Goal: Task Accomplishment & Management: Manage account settings

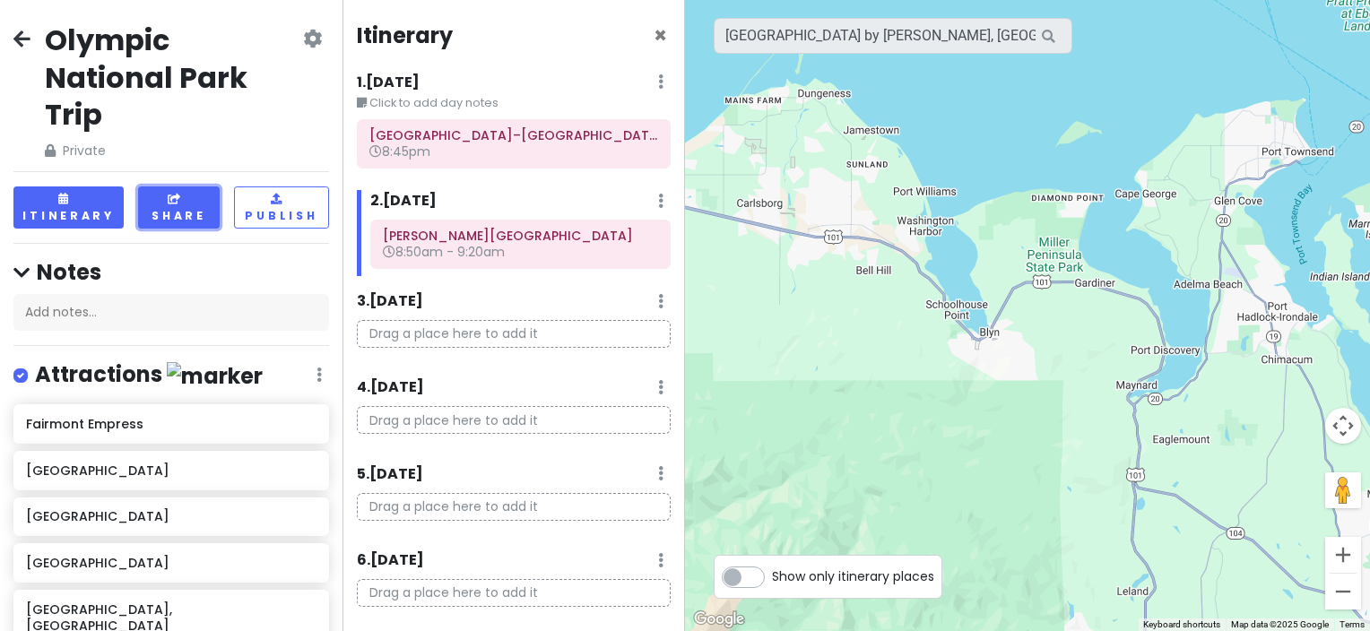
click at [168, 199] on icon at bounding box center [176, 199] width 16 height 11
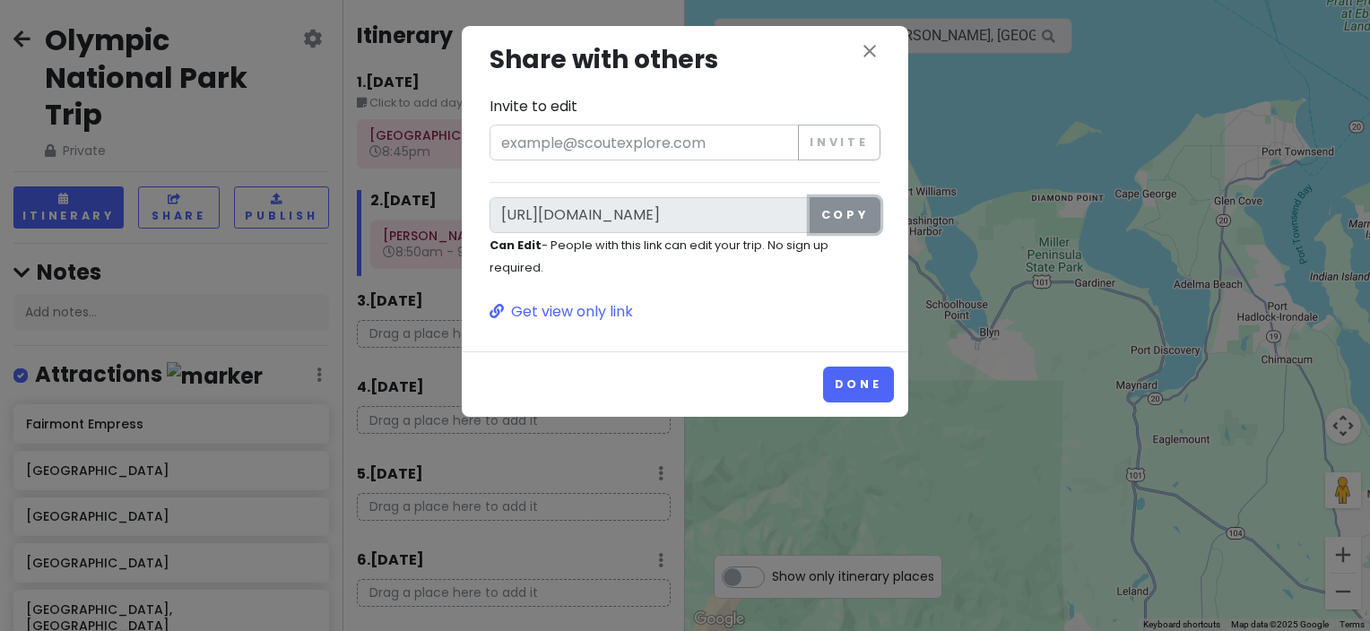
click at [822, 212] on button "Copy" at bounding box center [845, 215] width 71 height 36
click at [863, 64] on button "close" at bounding box center [870, 52] width 22 height 25
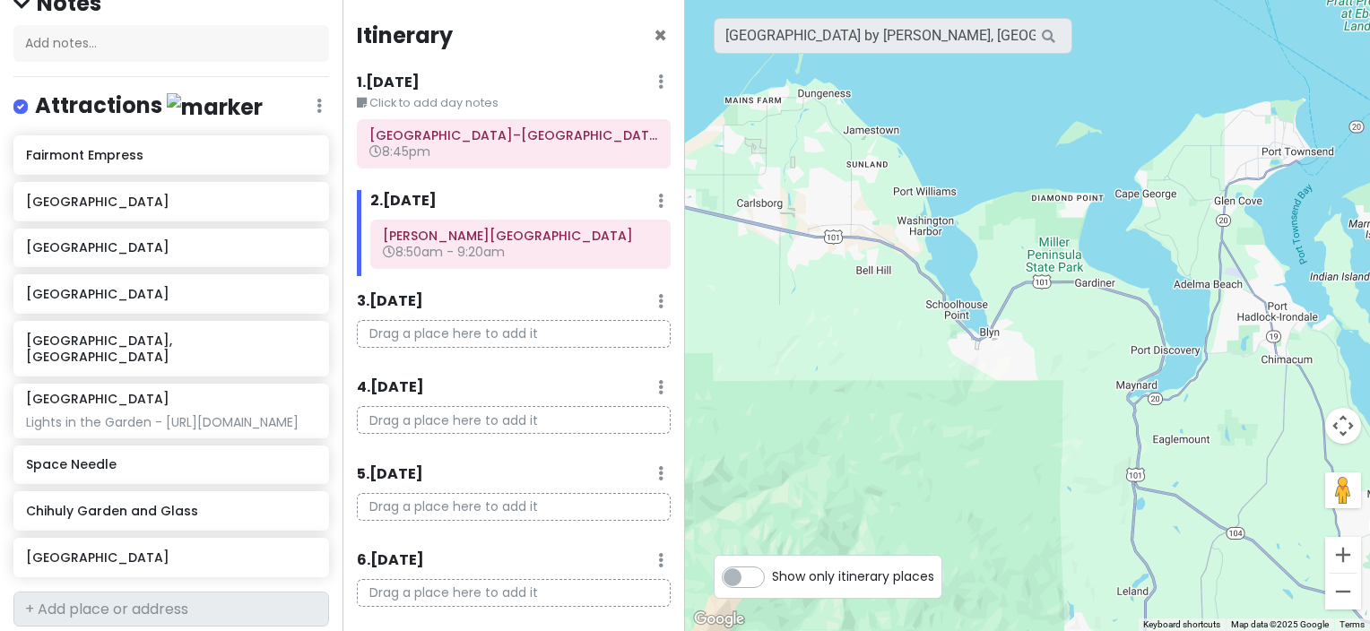
click at [658, 294] on icon at bounding box center [660, 301] width 5 height 14
click at [628, 345] on link "Add Day Notes" at bounding box center [605, 355] width 147 height 43
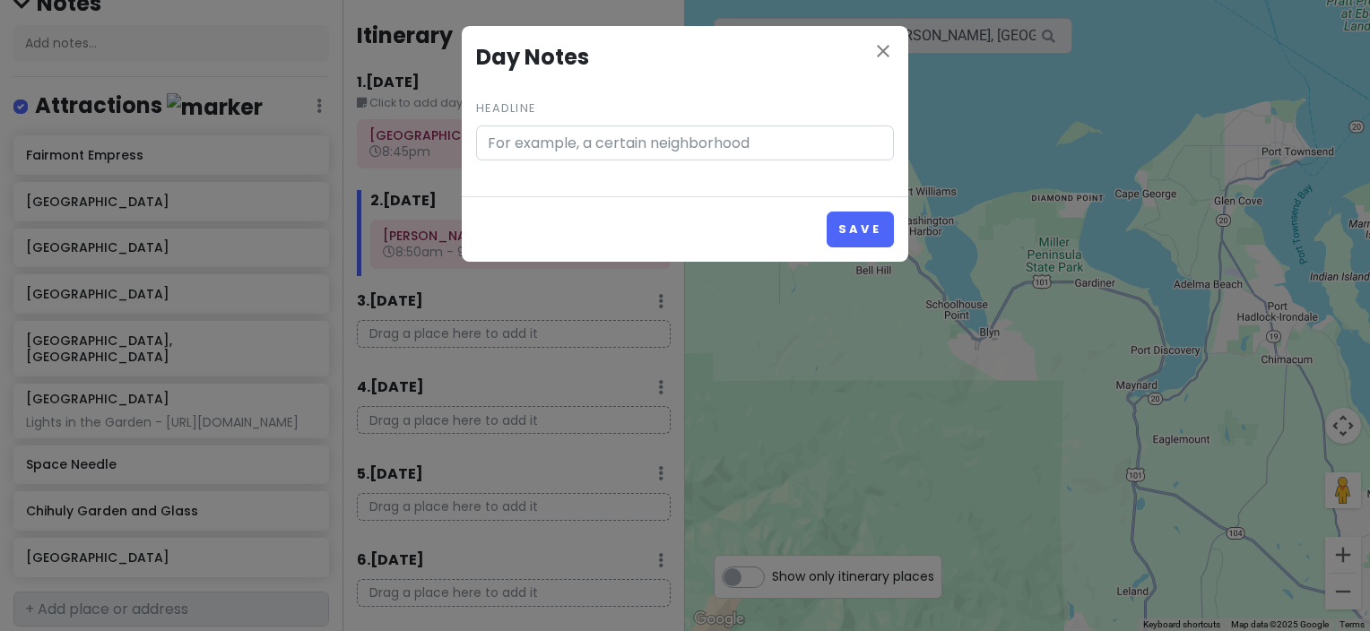
click at [659, 148] on input "Headline" at bounding box center [685, 144] width 418 height 36
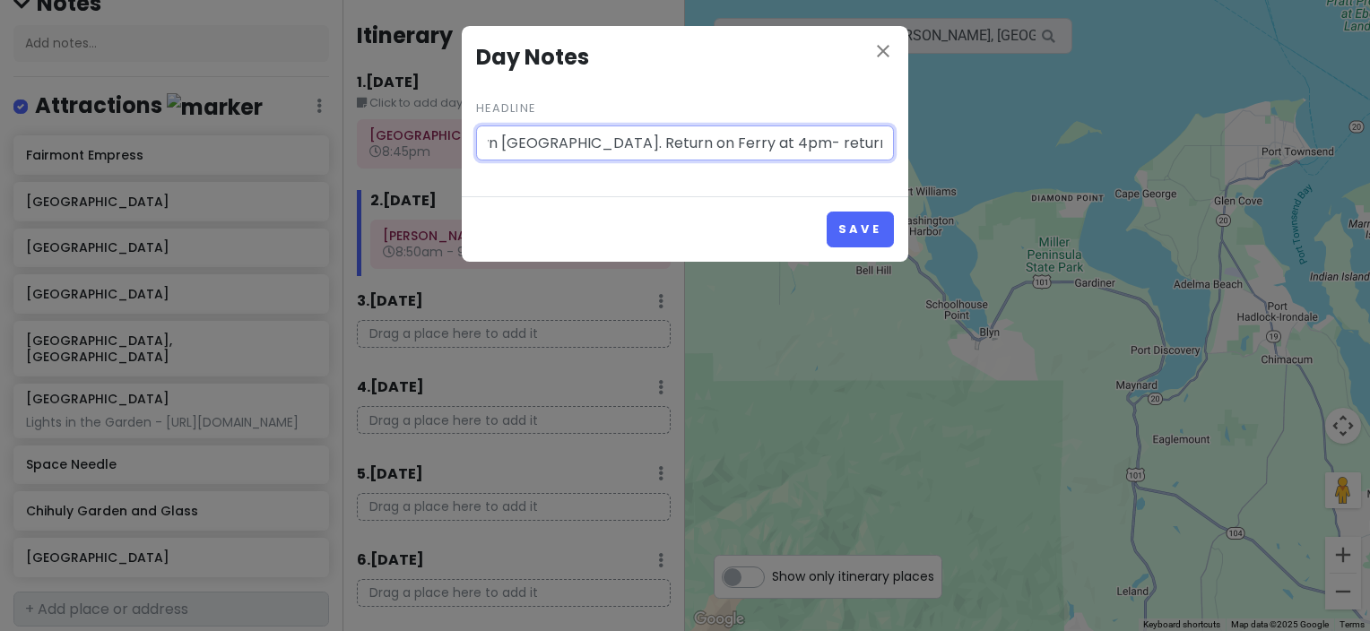
scroll to position [0, 375]
type input "Take Blackball ferry at 8:20, arrive at 9:50 downtown [GEOGRAPHIC_DATA]. Return…"
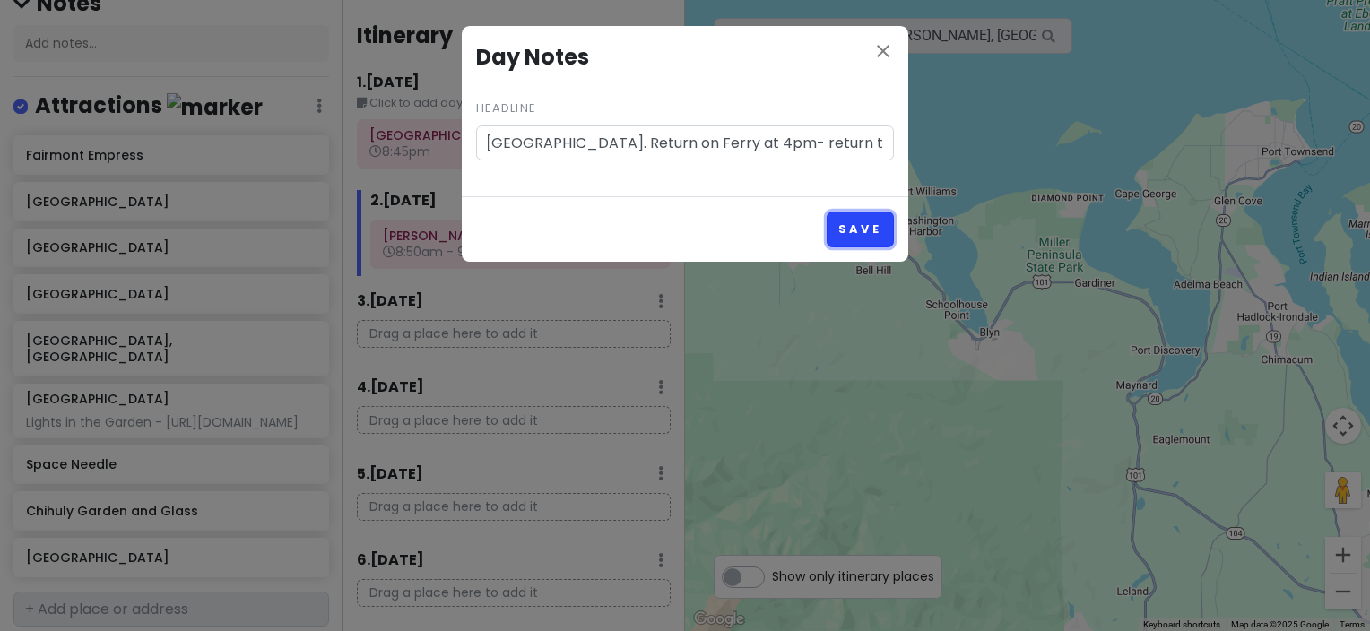
click at [885, 233] on button "Save" at bounding box center [860, 229] width 67 height 35
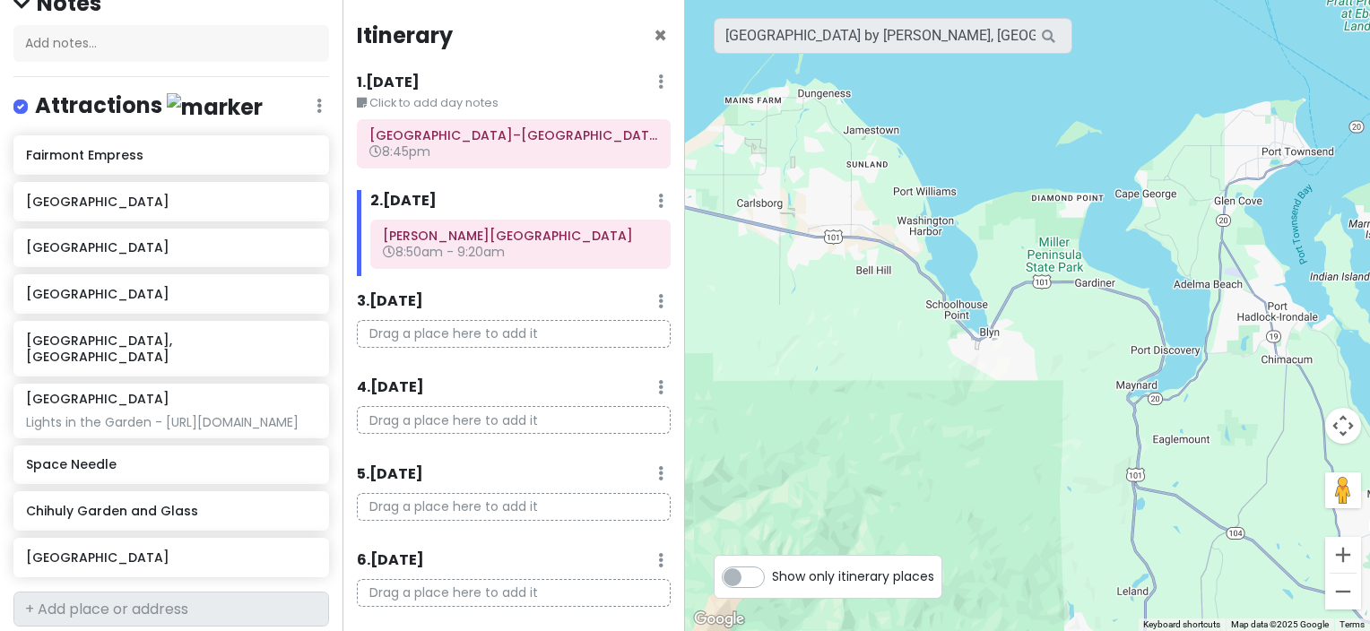
scroll to position [0, 0]
